Goal: Task Accomplishment & Management: Complete application form

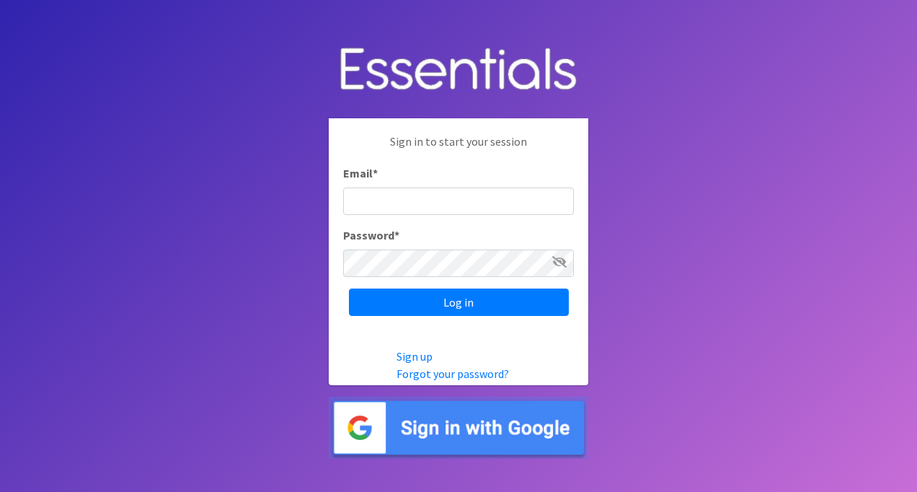
type input "[PERSON_NAME][EMAIL_ADDRESS][DOMAIN_NAME]"
click at [563, 257] on icon at bounding box center [559, 262] width 14 height 12
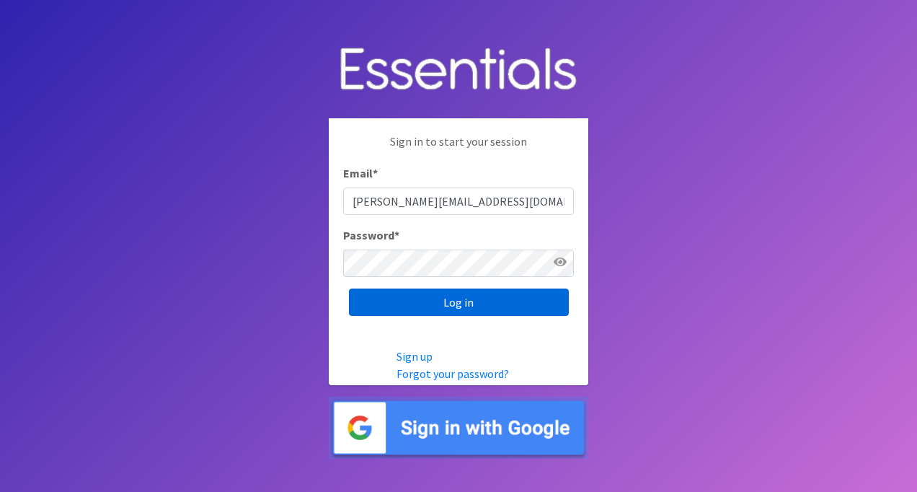
click at [521, 299] on input "Log in" at bounding box center [459, 302] width 220 height 27
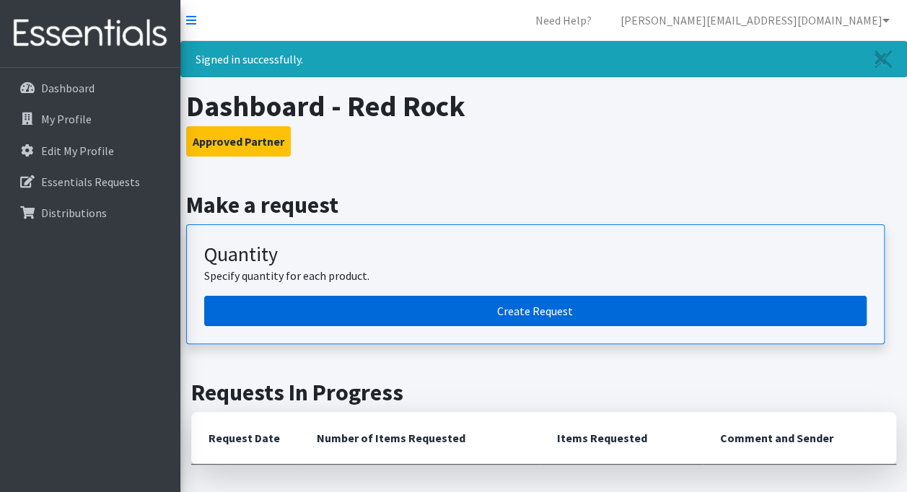
click at [532, 311] on link "Create Request" at bounding box center [535, 311] width 662 height 30
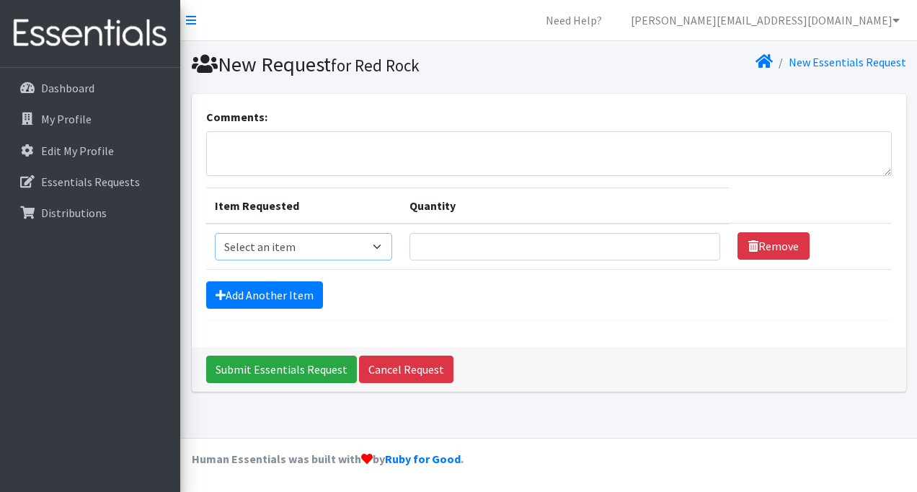
click at [371, 248] on select "Select an item Pad Kits Tampon Kit" at bounding box center [303, 246] width 177 height 27
click at [215, 233] on select "Select an item Pad Kits Tampon Kit" at bounding box center [303, 246] width 177 height 27
click at [457, 257] on input "Quantity" at bounding box center [566, 246] width 312 height 27
click at [384, 246] on select "Select an item Pad Kits Tampon Kit" at bounding box center [303, 246] width 177 height 27
select select "12262"
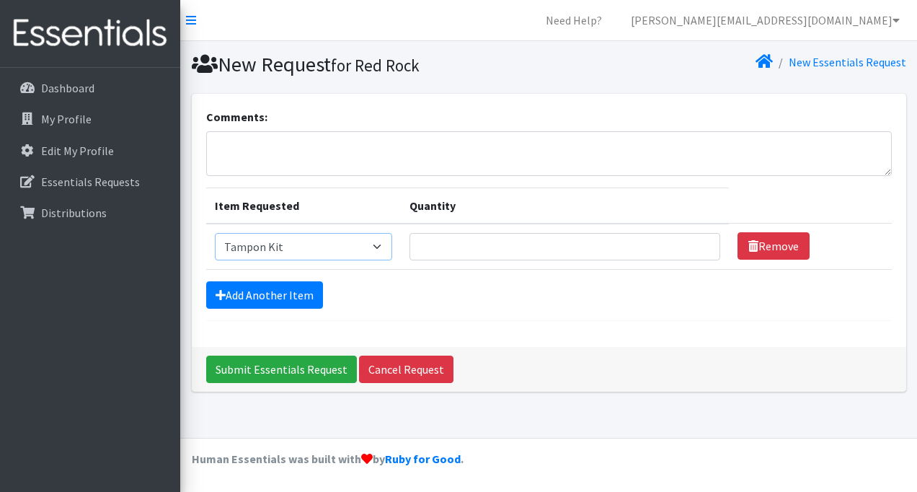
click at [215, 233] on select "Select an item Pad Kits Tampon Kit" at bounding box center [303, 246] width 177 height 27
click at [449, 242] on input "Quantity" at bounding box center [566, 246] width 312 height 27
type input "75"
click at [233, 299] on link "Add Another Item" at bounding box center [264, 294] width 117 height 27
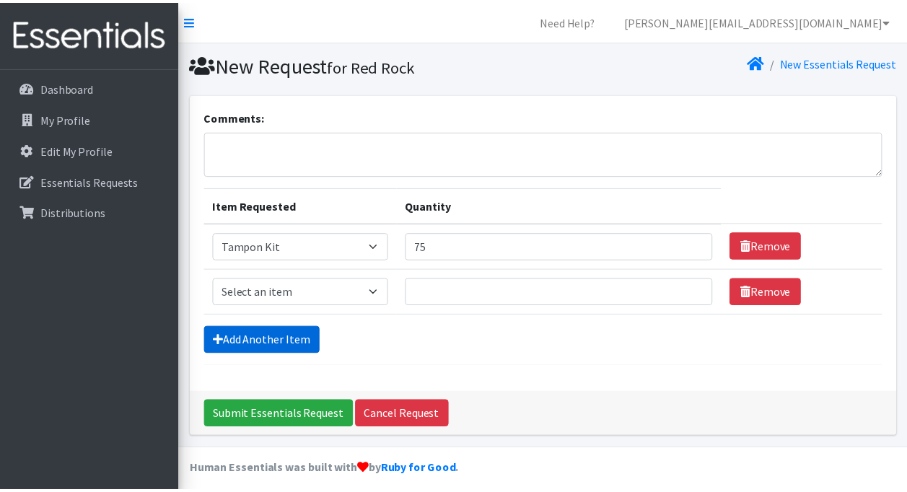
scroll to position [8, 0]
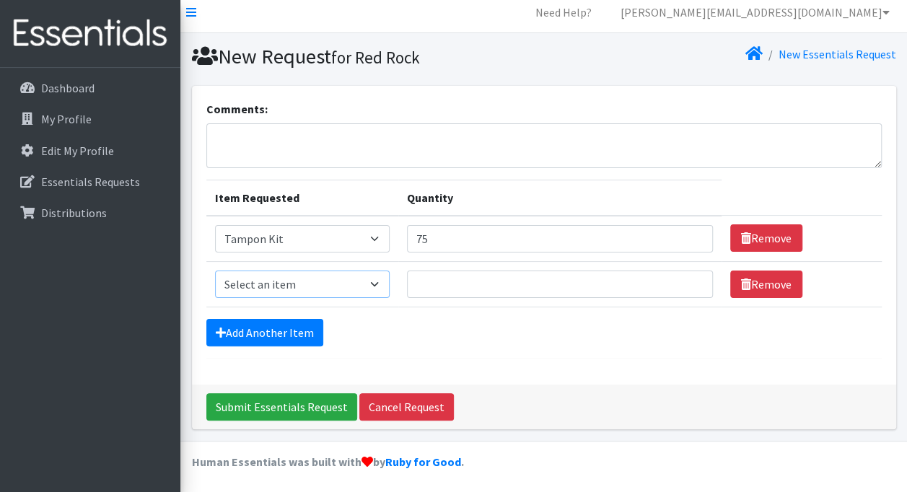
click at [250, 284] on select "Select an item Pad Kits Tampon Kit" at bounding box center [302, 283] width 175 height 27
select select "12263"
click at [215, 270] on select "Select an item Pad Kits Tampon Kit" at bounding box center [302, 283] width 175 height 27
click at [416, 286] on input "Quantity" at bounding box center [560, 283] width 306 height 27
type input "25"
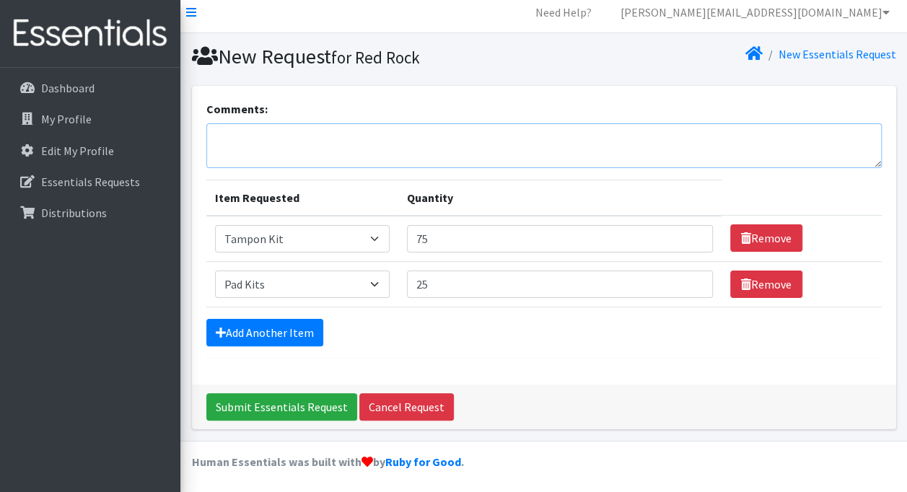
click at [382, 141] on textarea "Comments:" at bounding box center [543, 145] width 675 height 45
type textarea "October Request"
click at [512, 372] on div "Comments: October Request Item Requested Quantity Item Requested Select an item…" at bounding box center [544, 235] width 704 height 299
click at [293, 408] on input "Submit Essentials Request" at bounding box center [281, 406] width 151 height 27
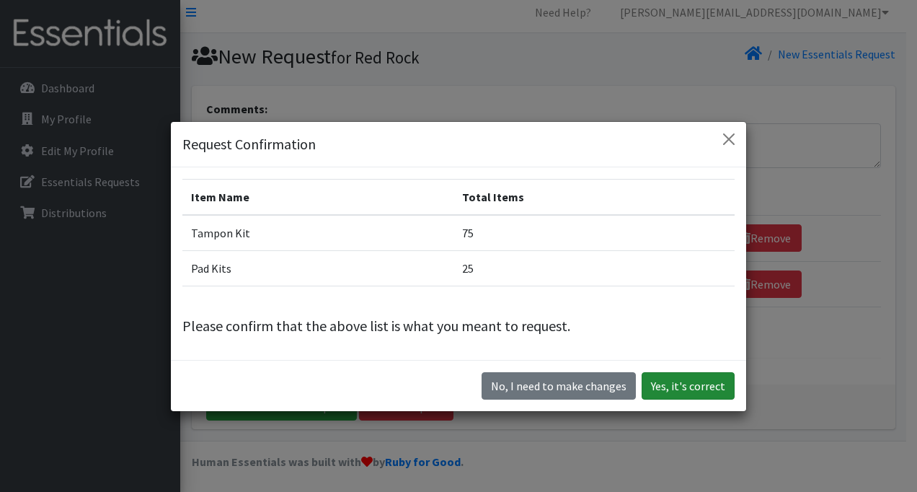
click at [656, 379] on button "Yes, it's correct" at bounding box center [688, 385] width 93 height 27
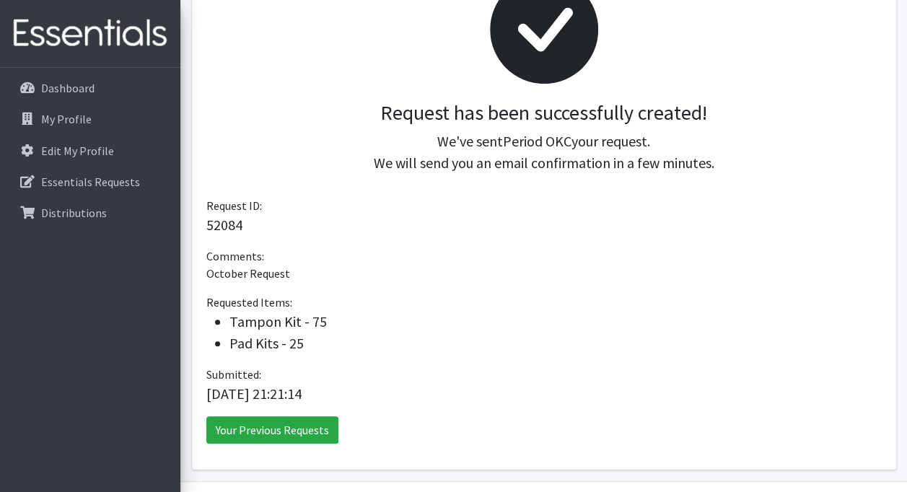
scroll to position [243, 0]
click at [314, 426] on link "Your Previous Requests" at bounding box center [272, 428] width 132 height 27
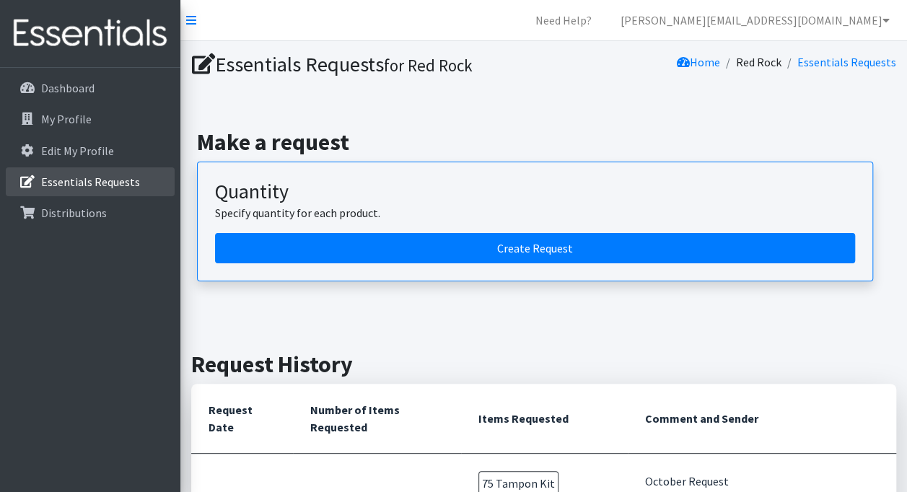
click at [129, 175] on p "Essentials Requests" at bounding box center [90, 182] width 99 height 14
